Goal: Information Seeking & Learning: Check status

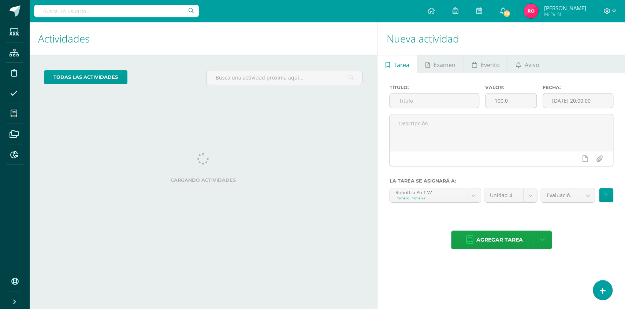
click at [151, 12] on input "text" at bounding box center [116, 11] width 165 height 12
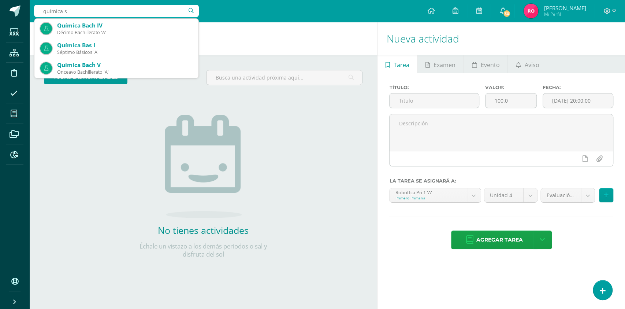
type input "quimica se"
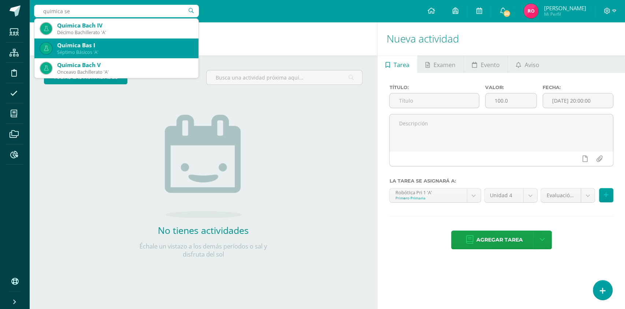
click at [80, 46] on div "Química Bas I" at bounding box center [125, 45] width 136 height 8
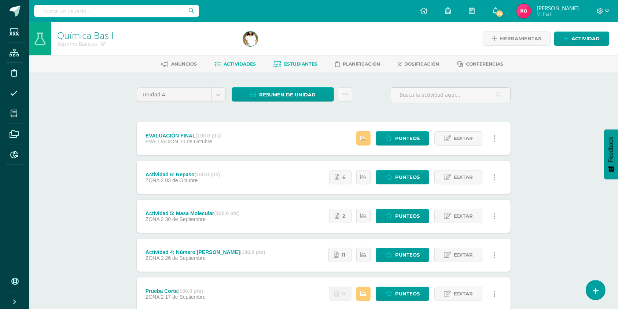
click at [299, 66] on span "Estudiantes" at bounding box center [300, 63] width 33 height 5
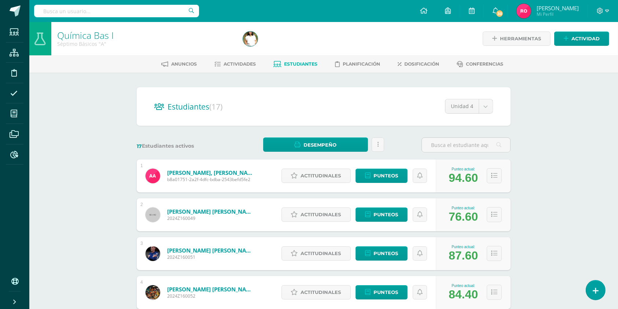
click at [107, 7] on input "text" at bounding box center [116, 11] width 165 height 12
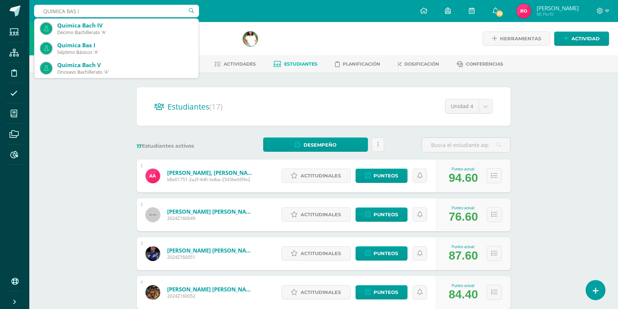
type input "QUIMICA BAS II"
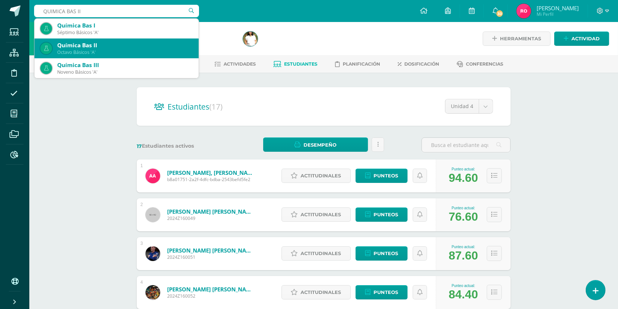
click at [97, 45] on div "Química Bas II" at bounding box center [125, 45] width 136 height 8
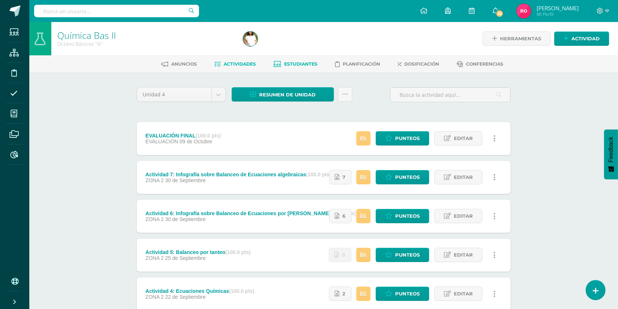
click at [295, 66] on span "Estudiantes" at bounding box center [300, 63] width 33 height 5
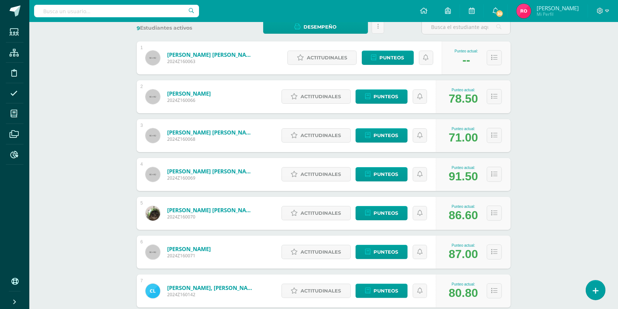
scroll to position [97, 0]
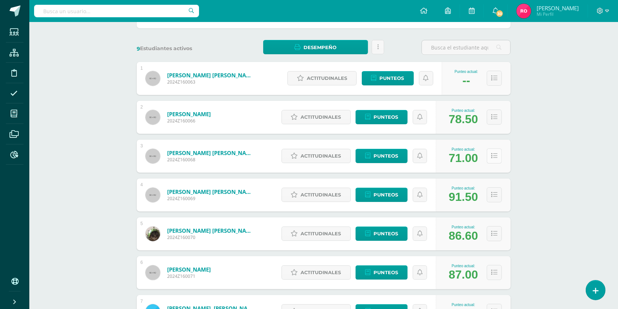
click at [495, 154] on icon at bounding box center [494, 156] width 6 height 6
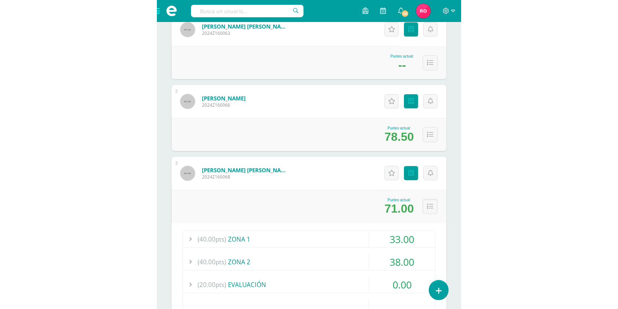
scroll to position [147, 0]
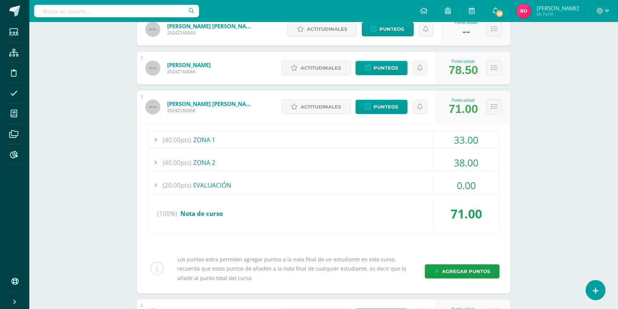
click at [87, 13] on input "text" at bounding box center [116, 11] width 165 height 12
type input "sebastian estrada"
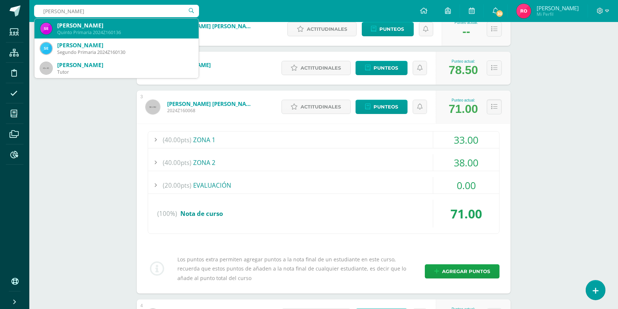
click at [90, 28] on div "Sebastián Estrada Roldán" at bounding box center [125, 26] width 136 height 8
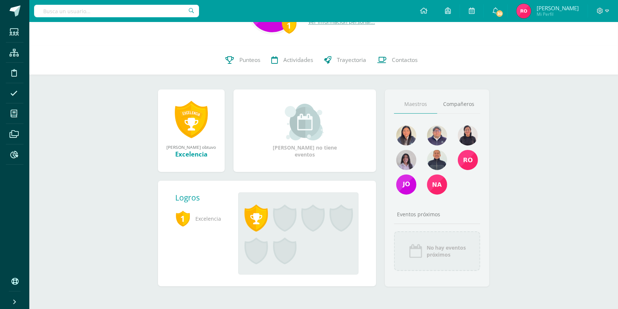
scroll to position [50, 0]
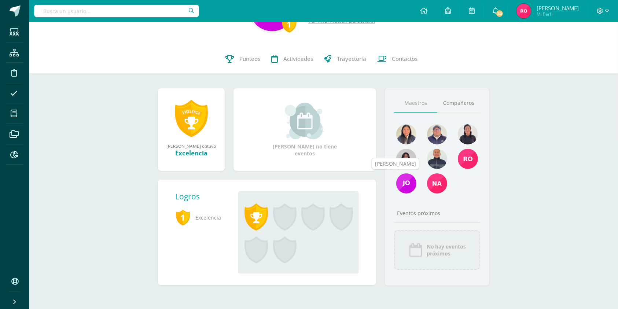
click at [407, 186] on img at bounding box center [406, 183] width 20 height 20
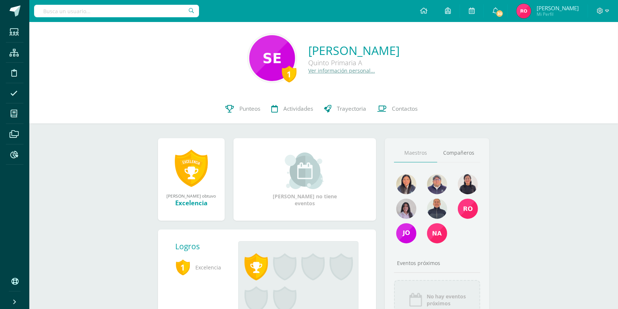
click at [327, 72] on link "Ver información personal..." at bounding box center [341, 70] width 67 height 7
click at [325, 69] on link "Ver información personal..." at bounding box center [341, 70] width 67 height 7
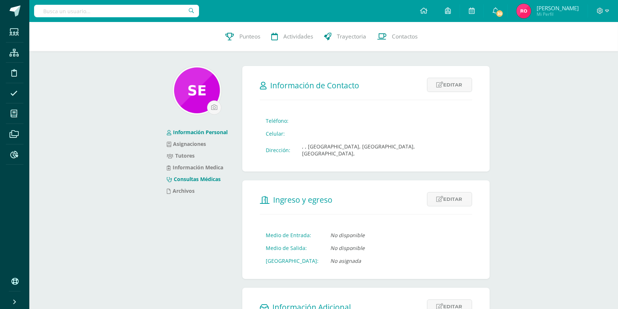
click at [185, 180] on link "Consultas Médicas" at bounding box center [194, 178] width 54 height 7
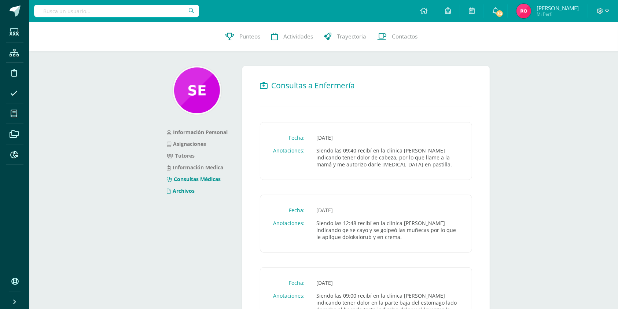
click at [171, 191] on link "Archivos" at bounding box center [181, 190] width 28 height 7
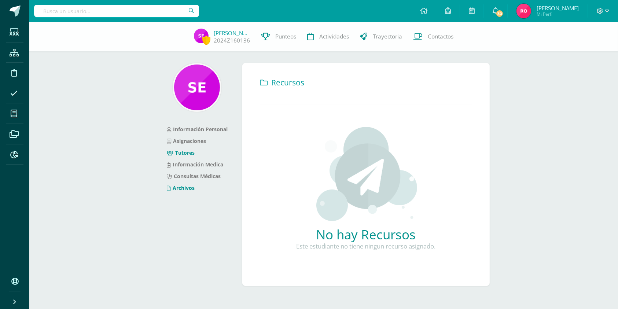
click at [184, 156] on link "Tutores" at bounding box center [181, 152] width 28 height 7
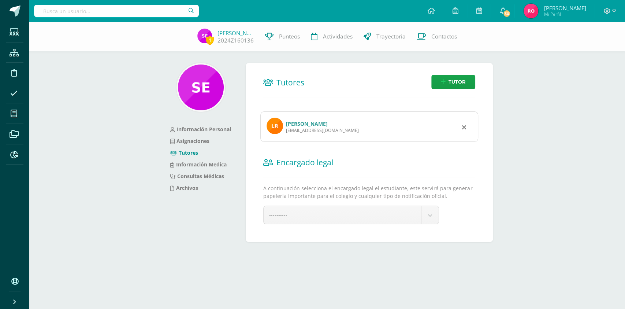
click at [440, 220] on div "---------- ---------- [PERSON_NAME]" at bounding box center [351, 218] width 182 height 25
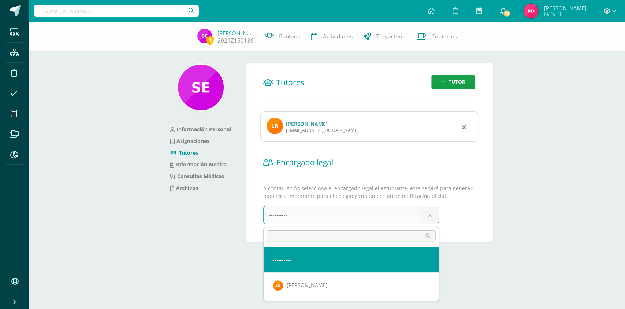
click at [436, 220] on body "Estudiantes Estructura Disciplina Asistencia Mis cursos Archivos Reportes Sopor…" at bounding box center [312, 132] width 625 height 265
click at [551, 190] on body "Estudiantes Estructura Disciplina Asistencia Mis cursos Archivos Reportes Sopor…" at bounding box center [312, 132] width 625 height 265
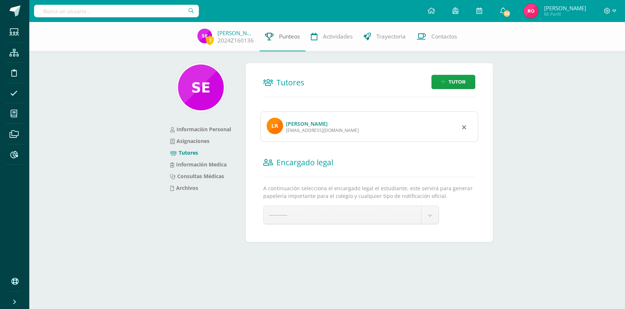
click at [270, 34] on icon at bounding box center [269, 37] width 8 height 8
